Goal: Use online tool/utility: Utilize a website feature to perform a specific function

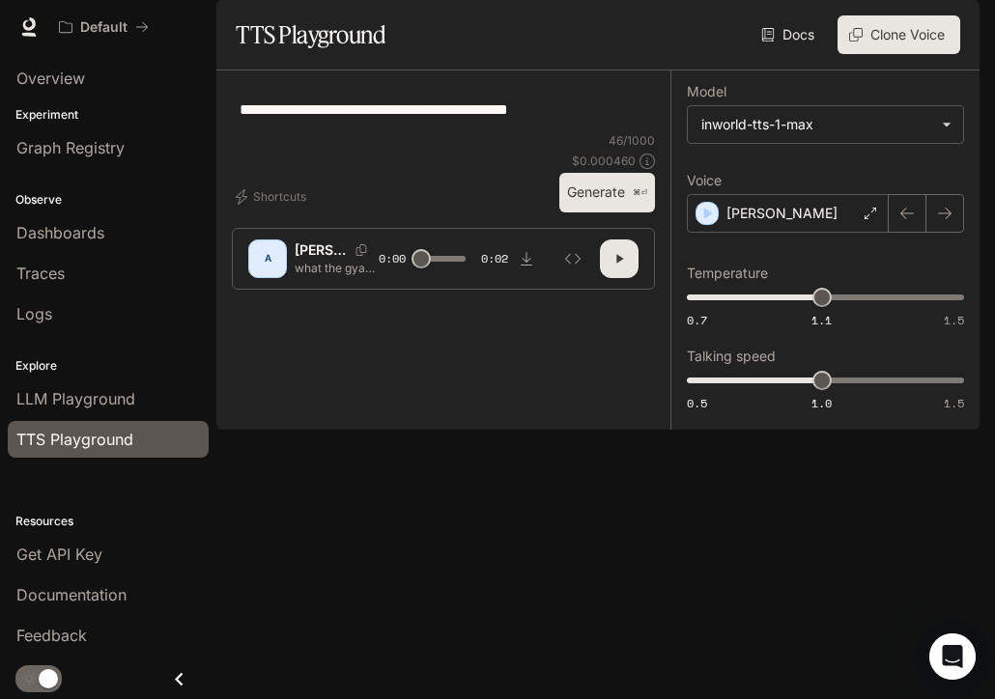
click at [634, 278] on button "button" at bounding box center [619, 259] width 39 height 39
click at [618, 267] on icon "button" at bounding box center [619, 258] width 15 height 15
click at [865, 233] on div "[PERSON_NAME]" at bounding box center [788, 213] width 202 height 39
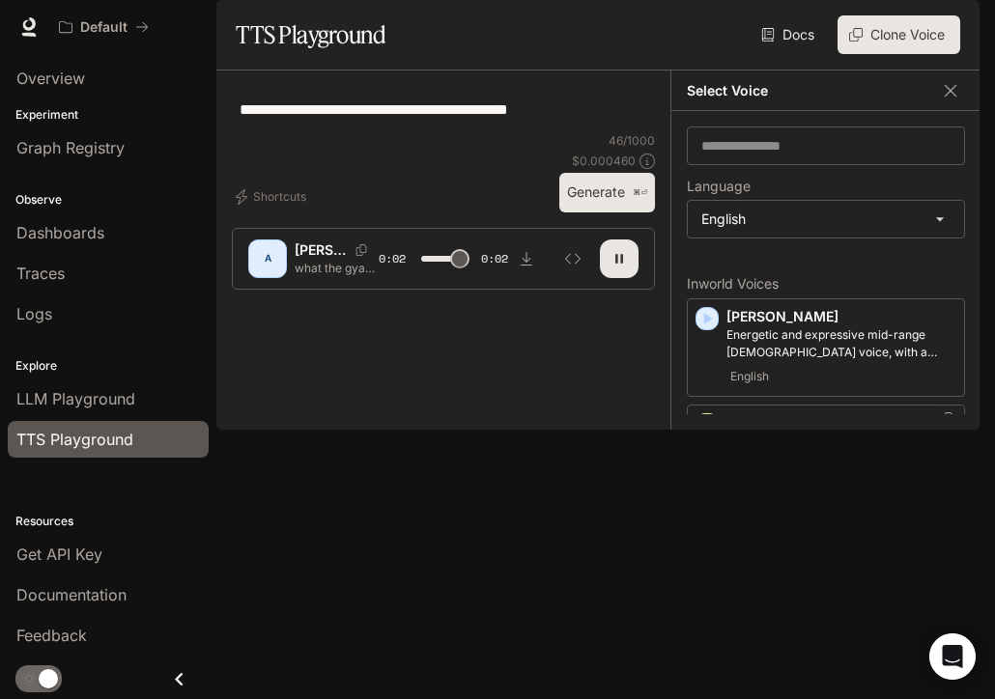
click at [803, 468] on p "A warm, natural [DEMOGRAPHIC_DATA] voice" at bounding box center [842, 450] width 230 height 35
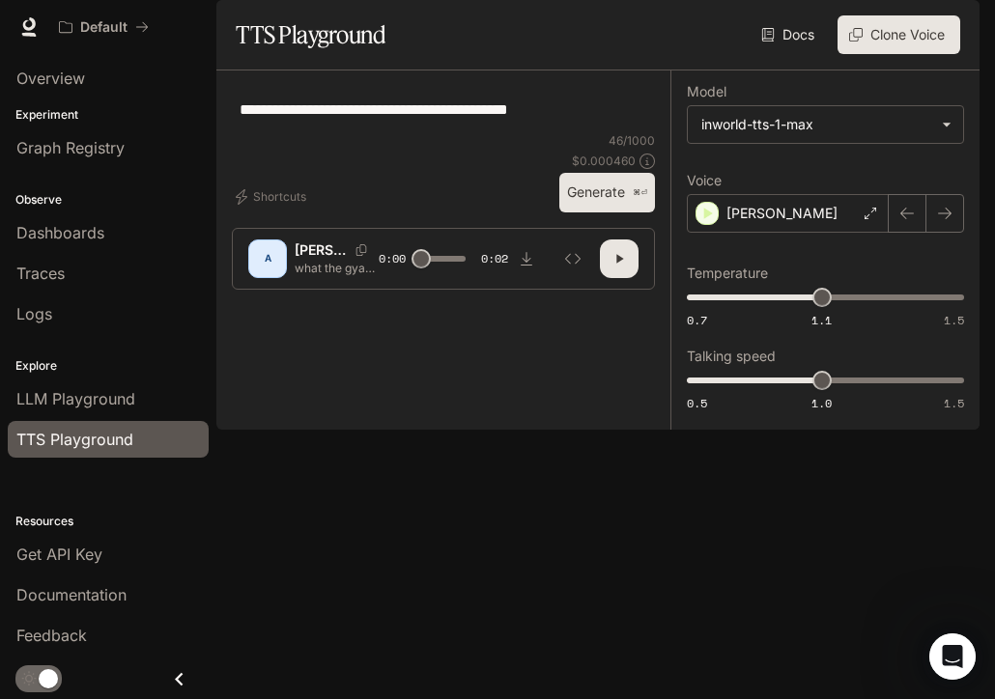
click at [619, 267] on icon "button" at bounding box center [619, 258] width 15 height 15
click at [588, 213] on button "Generate ⌘⏎" at bounding box center [607, 193] width 96 height 40
click at [622, 278] on button "button" at bounding box center [619, 259] width 39 height 39
click at [621, 263] on icon "button" at bounding box center [619, 258] width 7 height 9
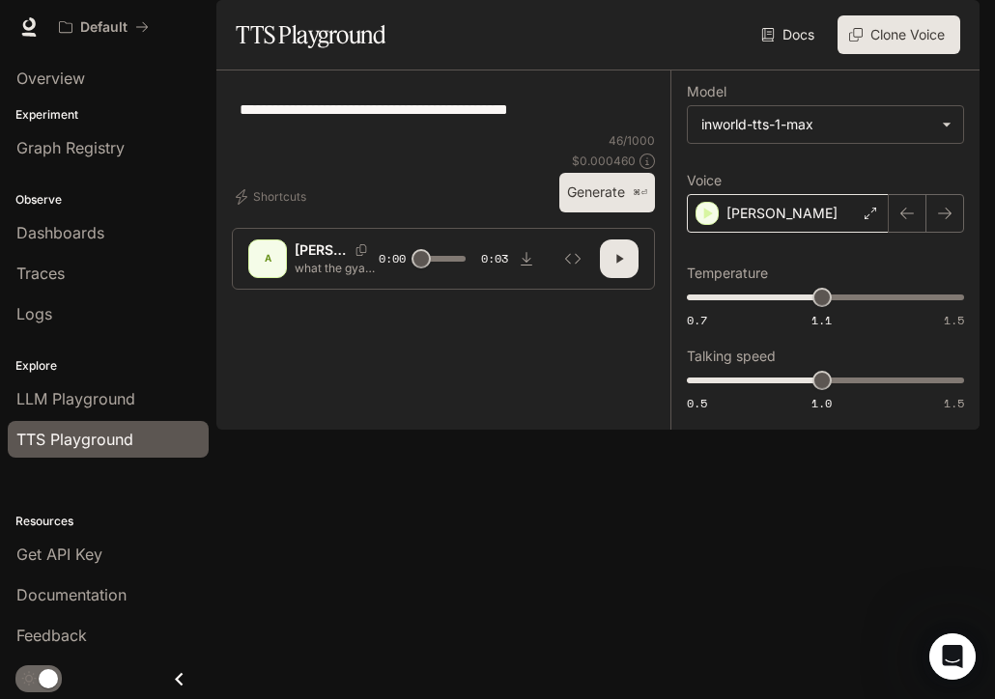
click at [772, 233] on div "[PERSON_NAME]" at bounding box center [788, 213] width 202 height 39
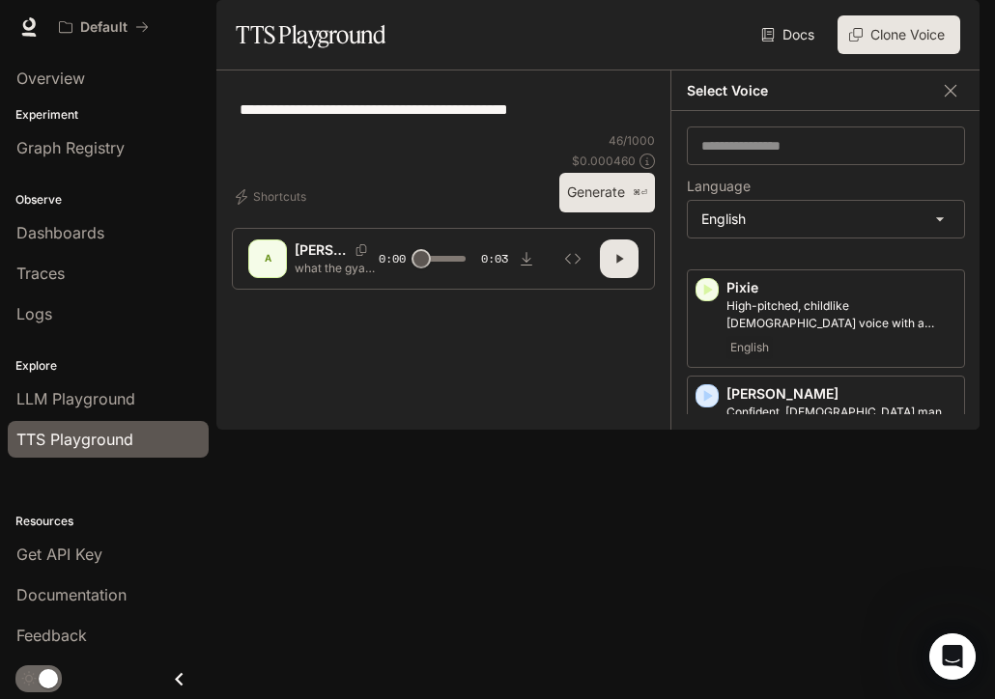
scroll to position [1093, 0]
click at [783, 520] on p "Fast-talking young adult woman, with a questioning and curious tone" at bounding box center [842, 525] width 230 height 35
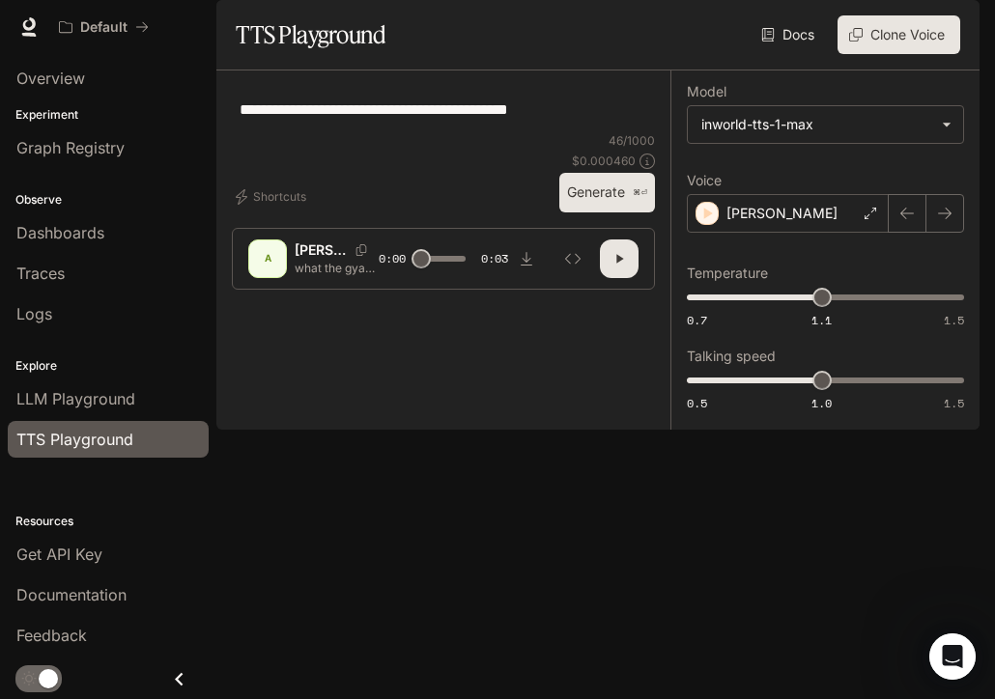
click at [626, 213] on button "Generate ⌘⏎" at bounding box center [607, 193] width 96 height 40
click at [620, 267] on icon "button" at bounding box center [619, 258] width 15 height 15
click at [620, 263] on icon "button" at bounding box center [619, 258] width 7 height 9
type input "*"
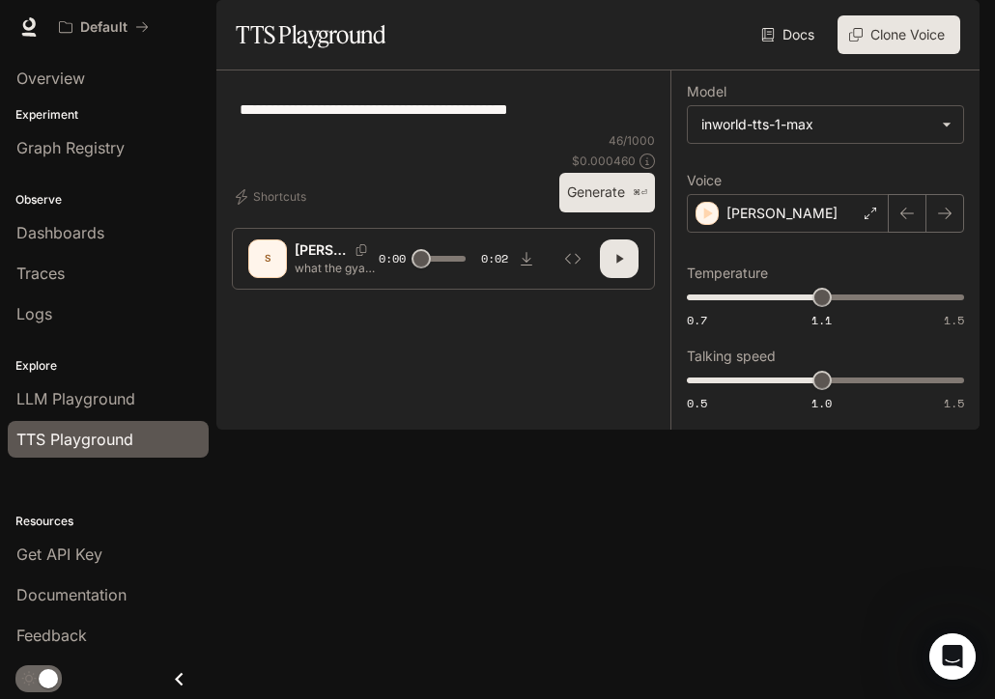
click at [589, 132] on div "**********" at bounding box center [444, 109] width 408 height 46
type textarea "*"
type textarea "****"
click at [603, 213] on button "Generate ⌘⏎" at bounding box center [607, 193] width 96 height 40
click at [618, 263] on icon "button" at bounding box center [619, 258] width 7 height 9
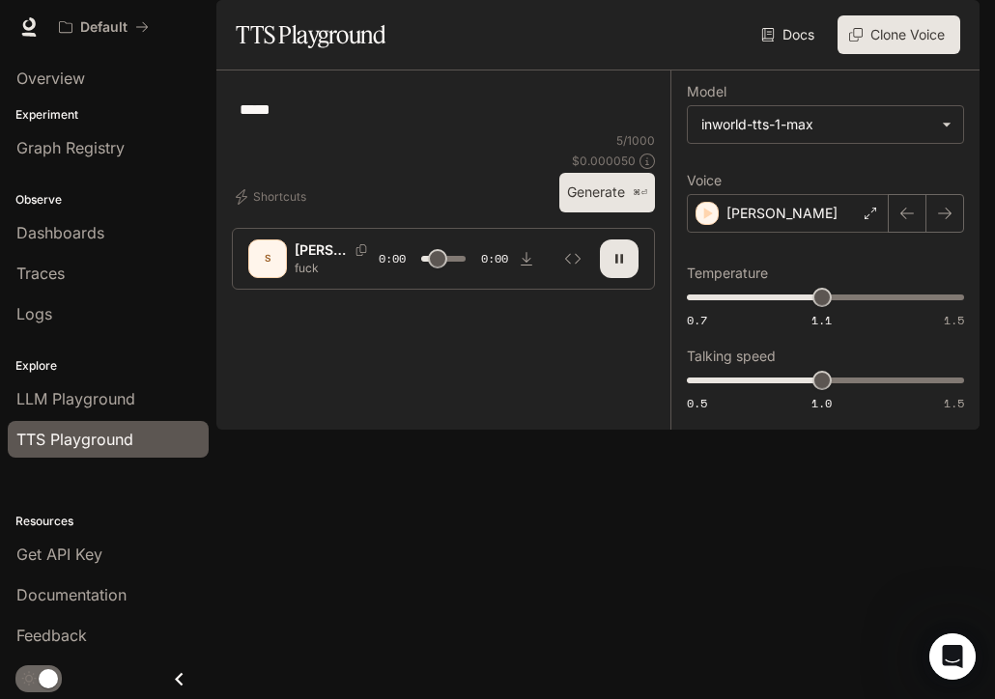
type input "*"
click at [285, 121] on textarea "****" at bounding box center [444, 110] width 408 height 22
type textarea "**********"
click at [611, 213] on button "Generate ⌘⏎" at bounding box center [607, 193] width 96 height 40
